Goal: Task Accomplishment & Management: Complete application form

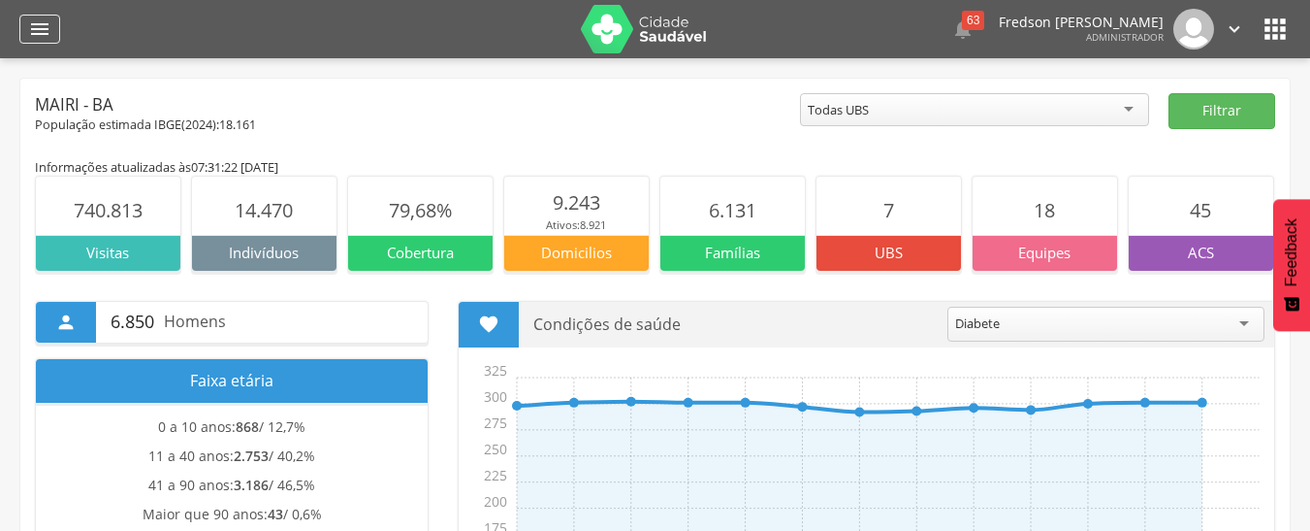
click at [25, 28] on div "" at bounding box center [39, 29] width 41 height 29
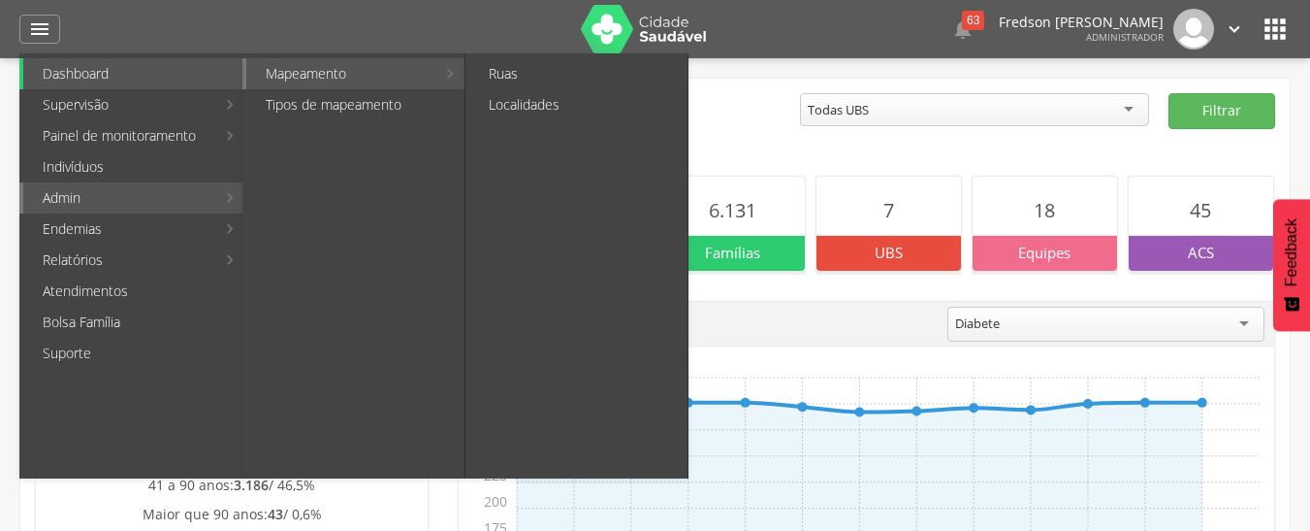
click at [398, 80] on link "Mapeamento" at bounding box center [340, 73] width 189 height 31
click at [510, 68] on link "Ruas" at bounding box center [578, 73] width 218 height 31
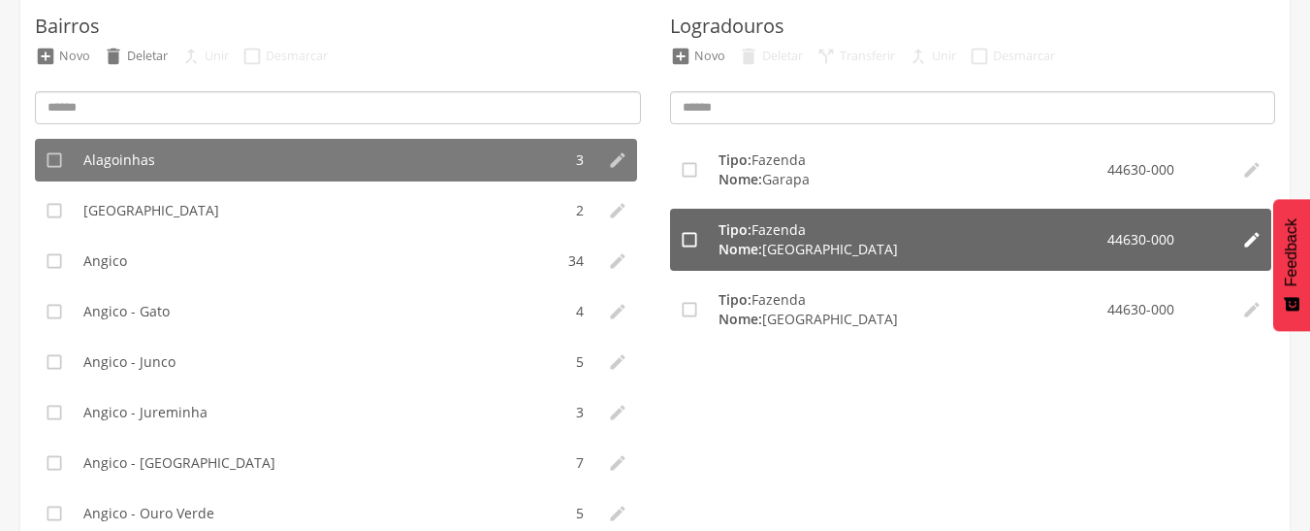
scroll to position [194, 0]
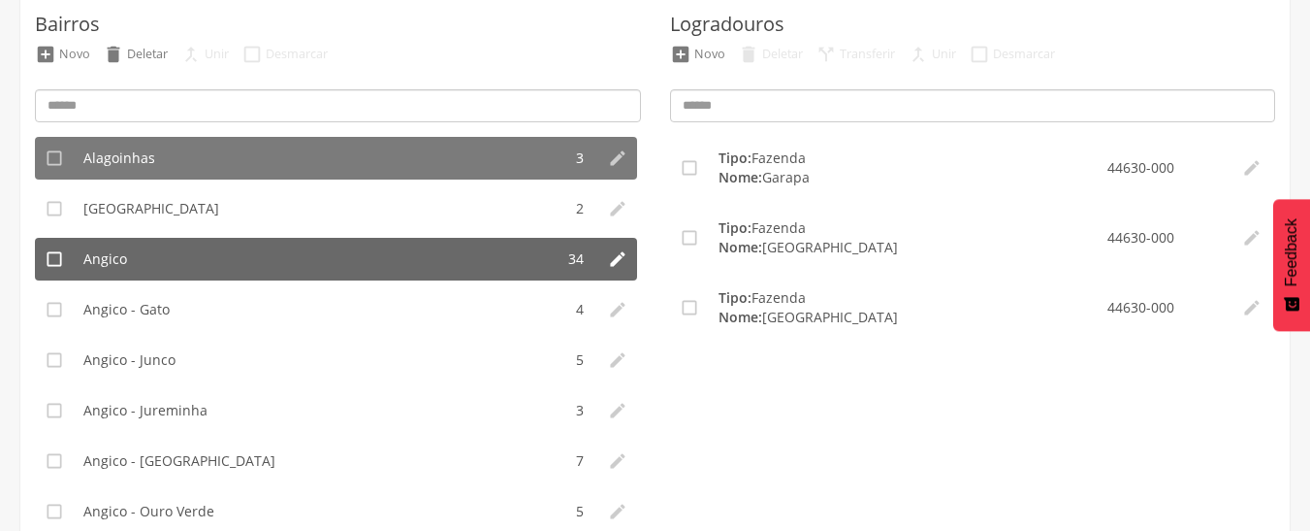
click at [131, 259] on li "Angico" at bounding box center [314, 259] width 480 height 43
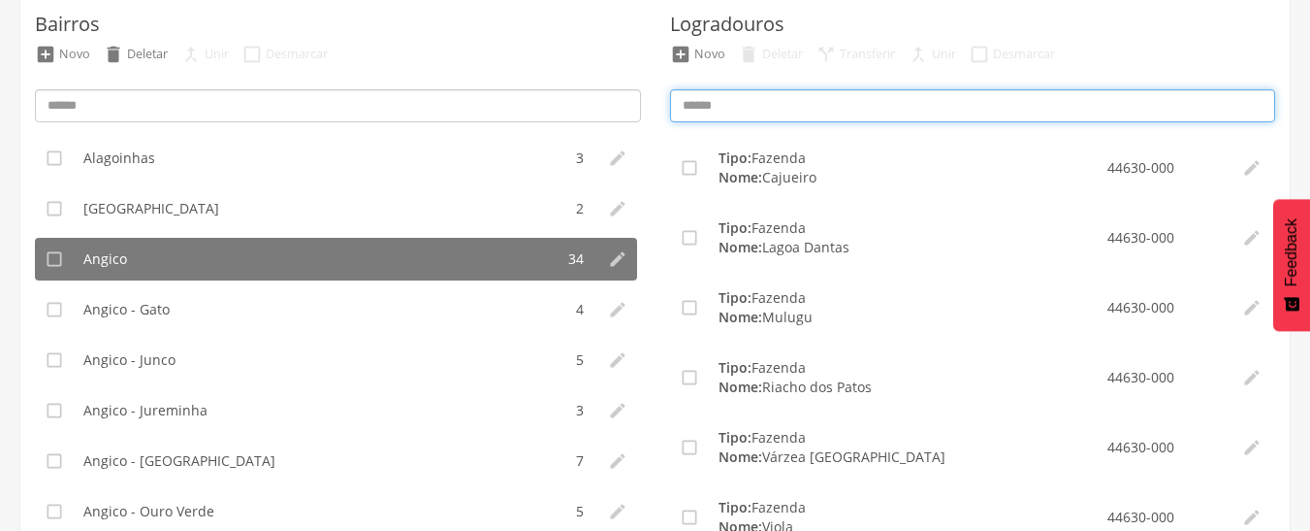
click at [804, 111] on input at bounding box center [973, 105] width 606 height 33
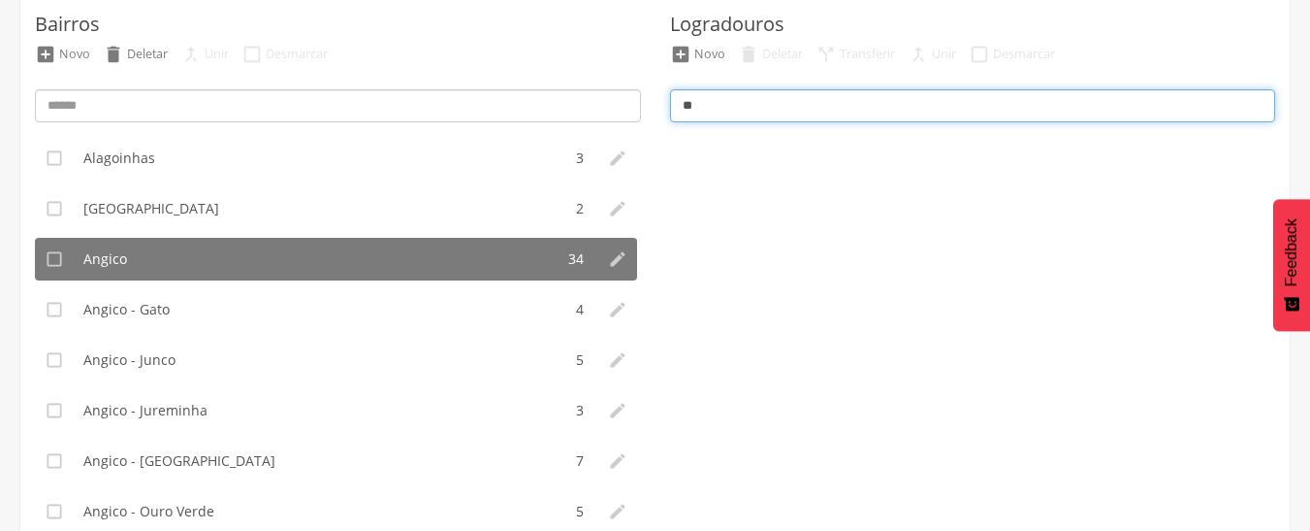
type input "*"
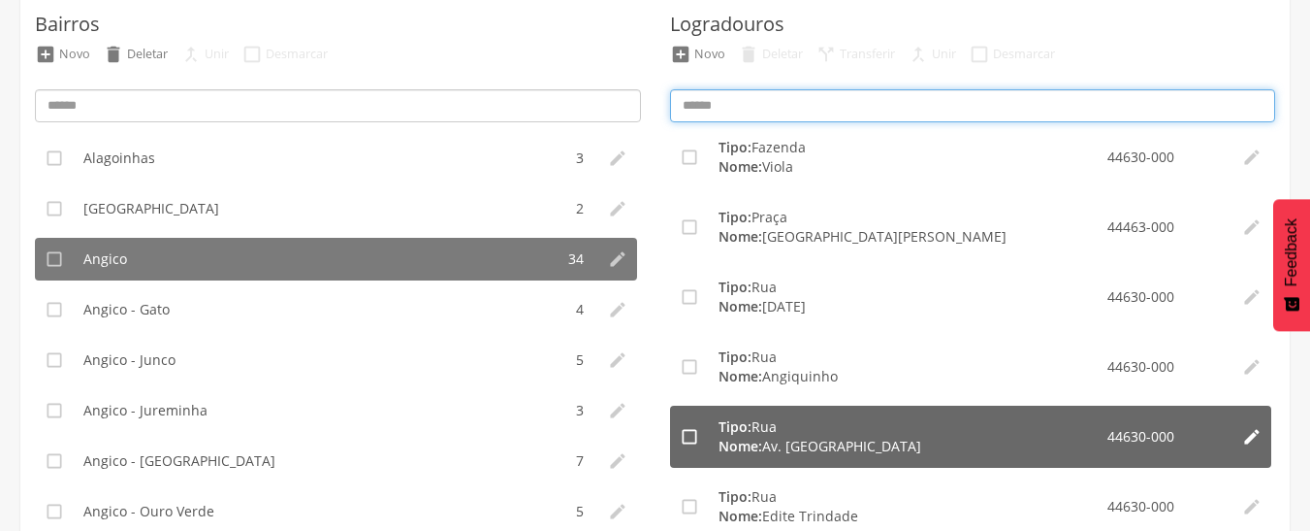
scroll to position [388, 0]
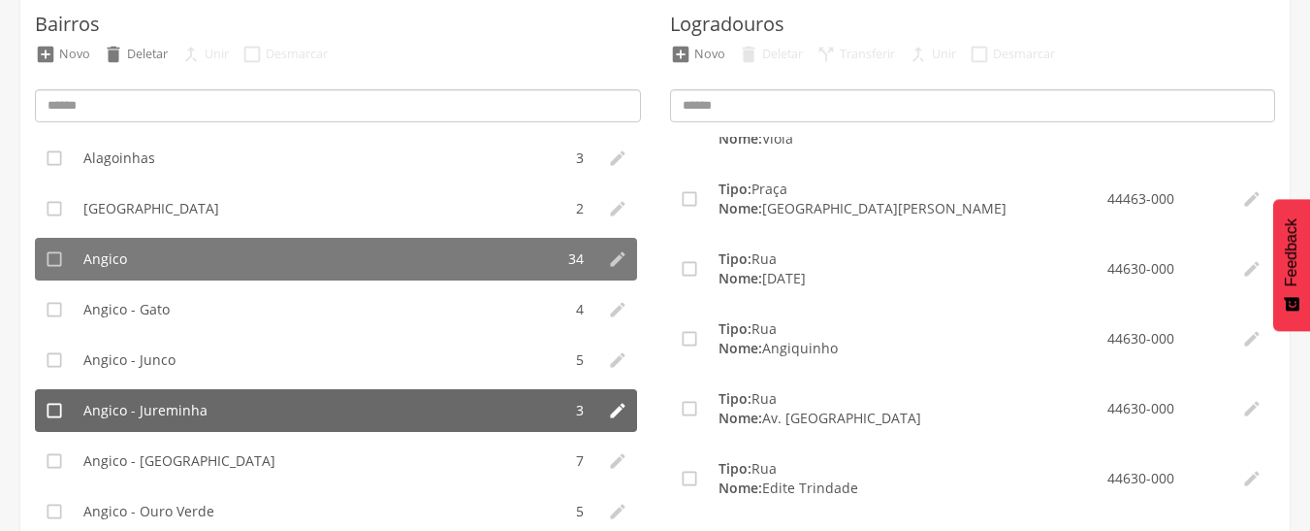
click at [177, 404] on span "Angico - Jureminha" at bounding box center [145, 410] width 124 height 19
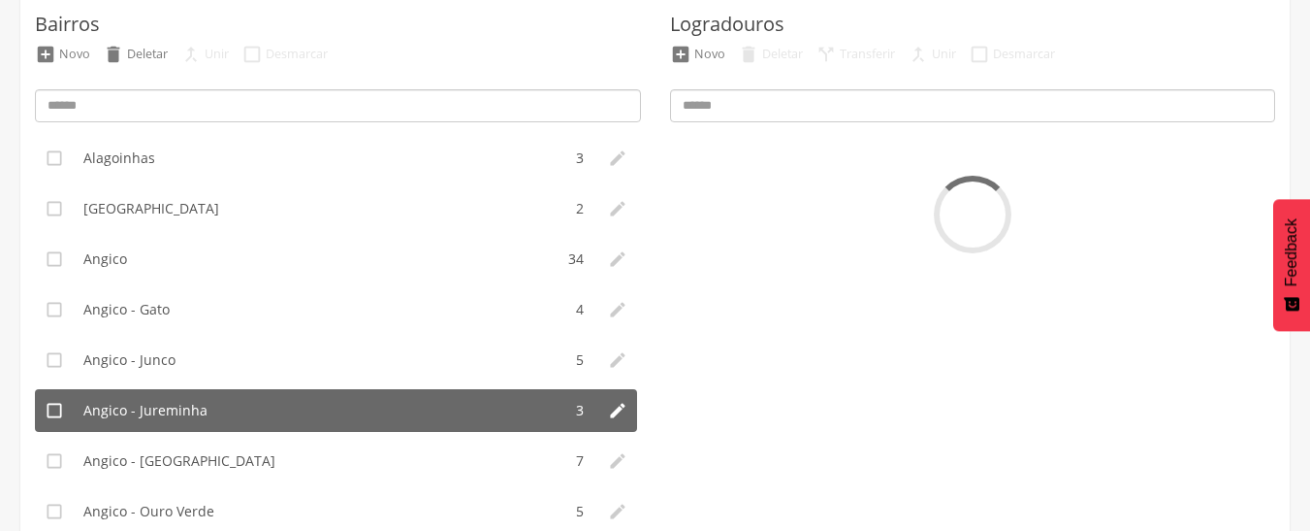
scroll to position [0, 0]
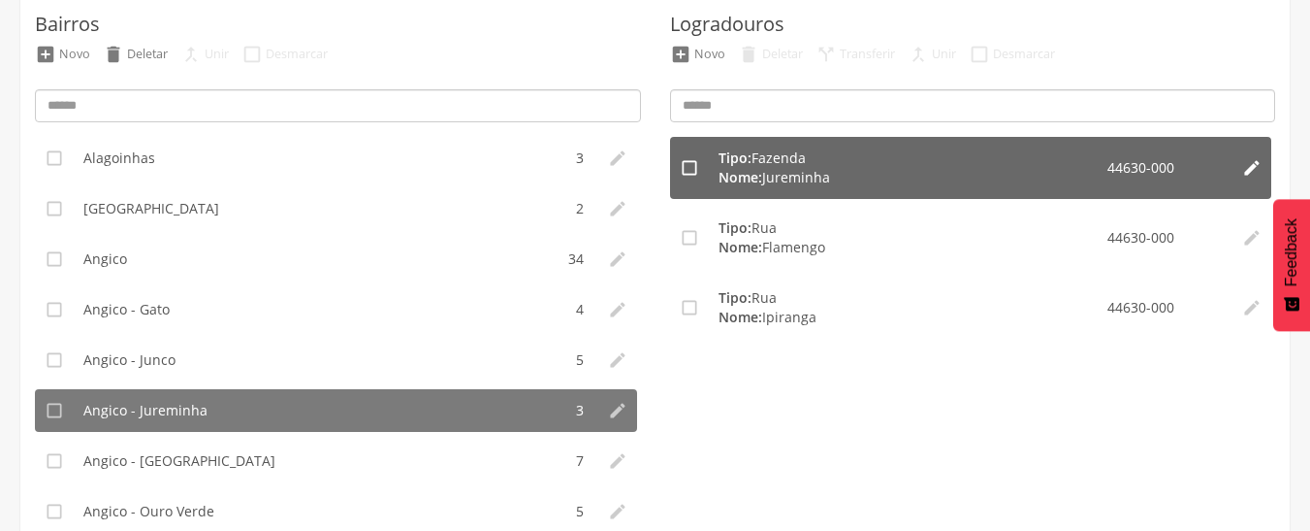
click at [856, 161] on div "Tipo: Fazenda" at bounding box center [914, 157] width 390 height 19
click at [1248, 165] on icon "" at bounding box center [1251, 167] width 19 height 19
type input "*********"
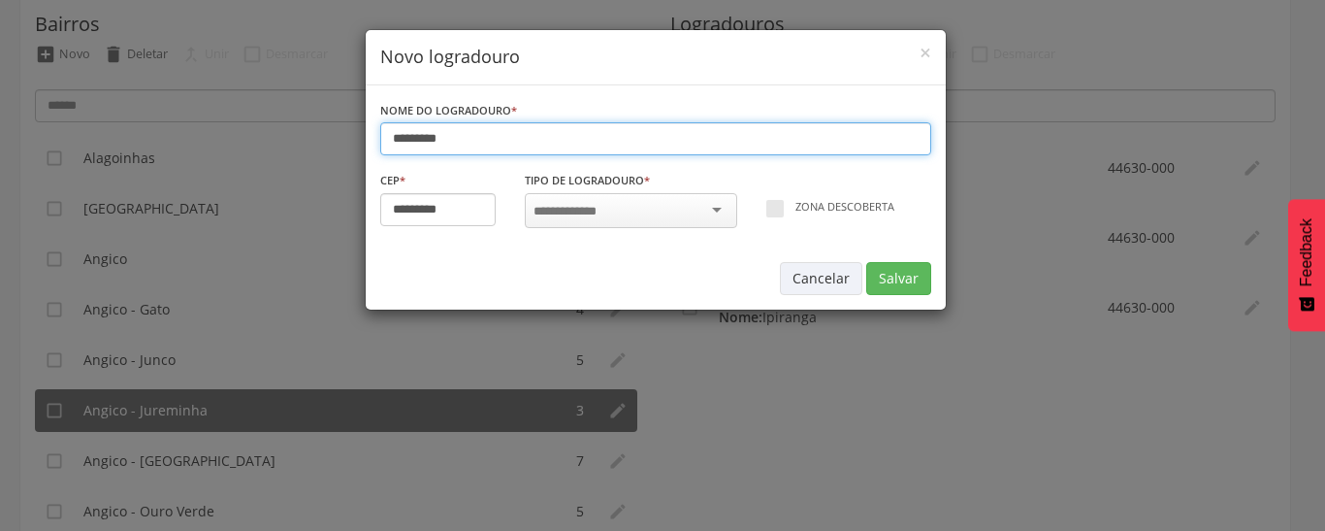
type input "*********"
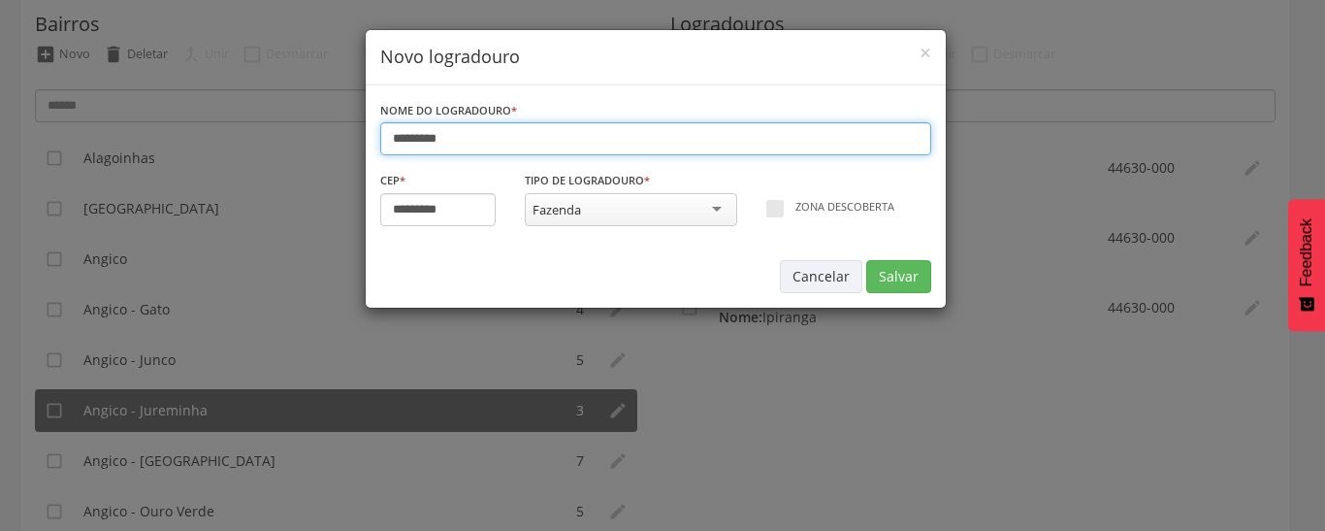
click at [423, 141] on input "*********" at bounding box center [655, 138] width 551 height 33
type input "*"
type input "**********"
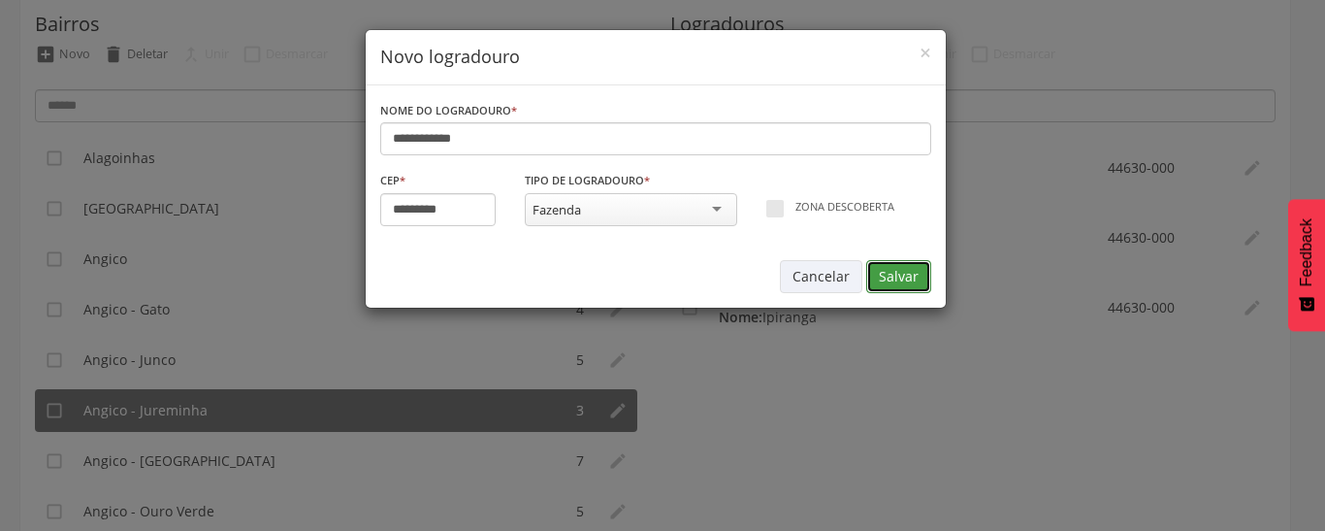
click at [892, 269] on button "Salvar" at bounding box center [898, 276] width 65 height 33
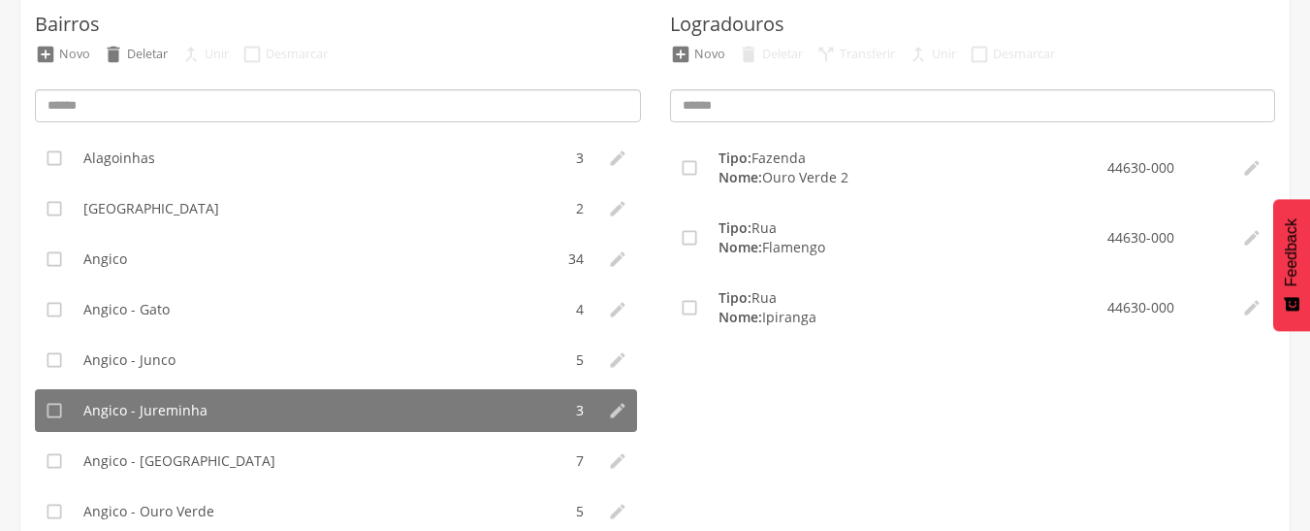
click at [898, 402] on ul " Tipo: Fazenda Nome: [GEOGRAPHIC_DATA] 2 44630-000   Tipo: [GEOGRAPHIC_DATA]…" at bounding box center [973, 379] width 606 height 485
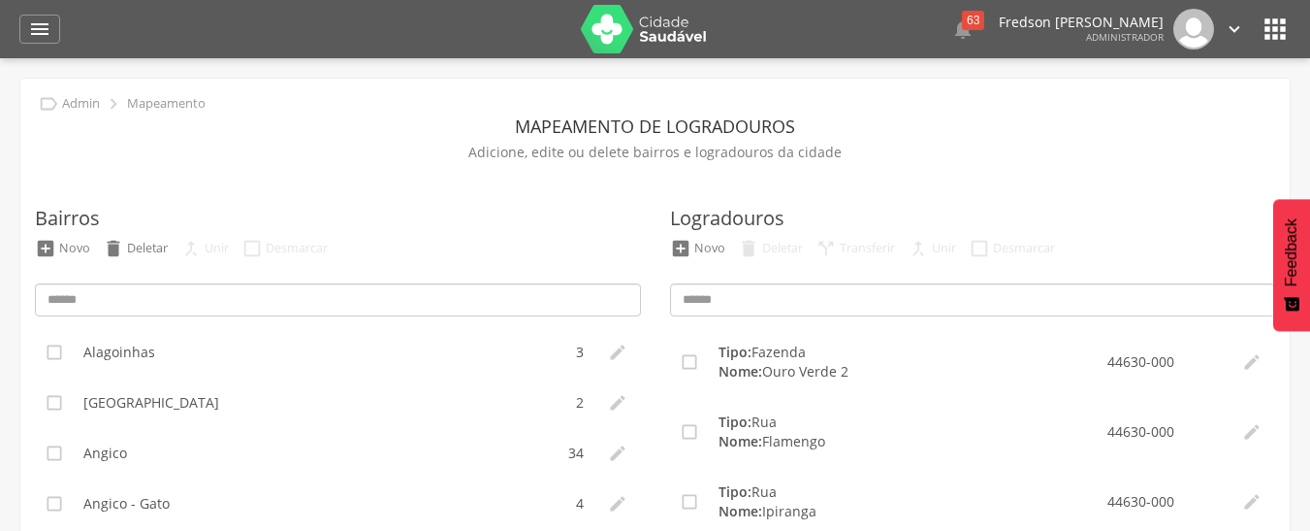
click at [1286, 26] on icon "" at bounding box center [1275, 29] width 31 height 31
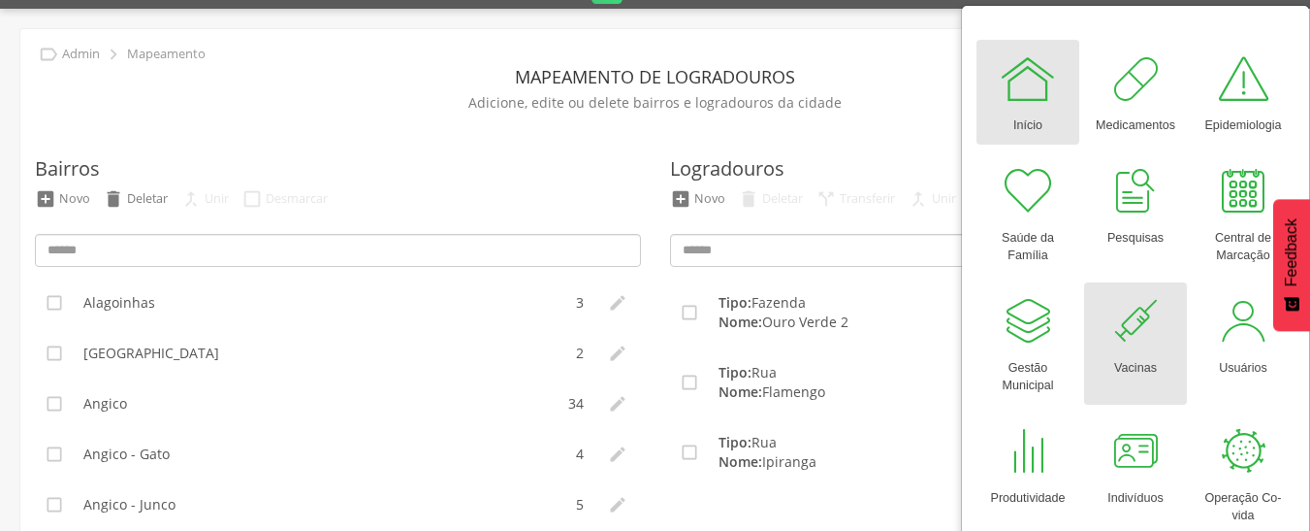
scroll to position [97, 0]
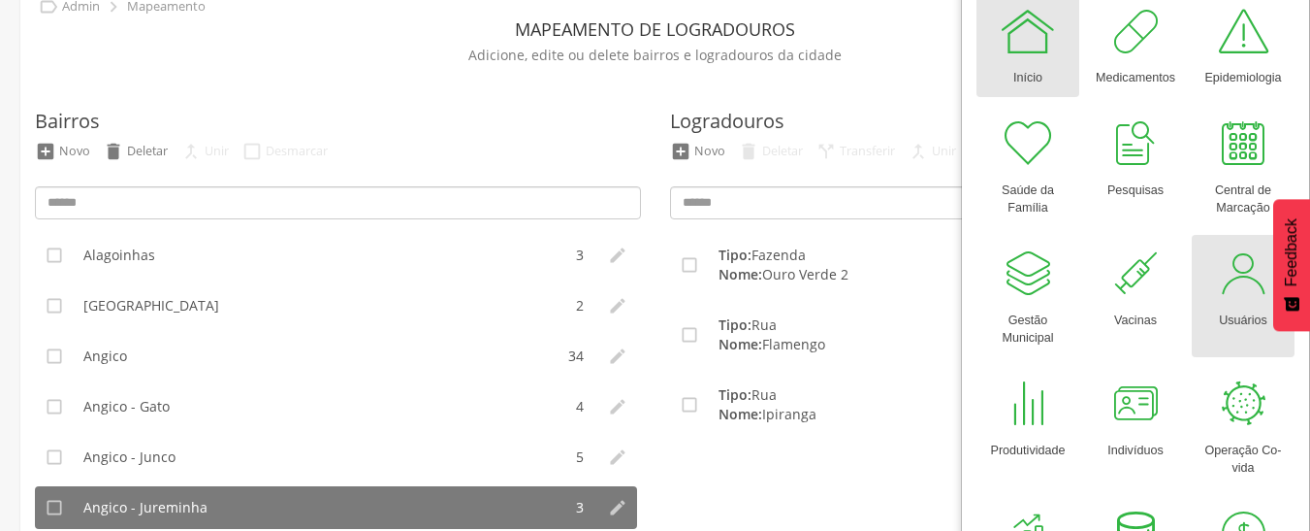
click at [1231, 294] on div at bounding box center [1243, 273] width 58 height 58
